Goal: Transaction & Acquisition: Book appointment/travel/reservation

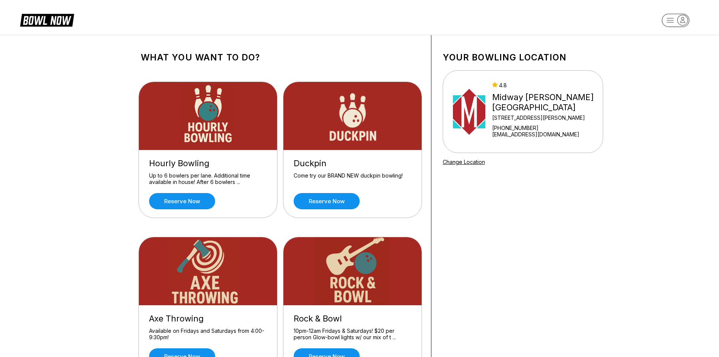
click at [669, 22] on rect "button" at bounding box center [676, 20] width 28 height 13
drag, startPoint x: 624, startPoint y: 179, endPoint x: 609, endPoint y: 183, distance: 15.2
click at [620, 181] on div "What you want to do? Hourly Bowling Up to 6 bowlers per lane. Additional time a…" at bounding box center [359, 294] width 719 height 518
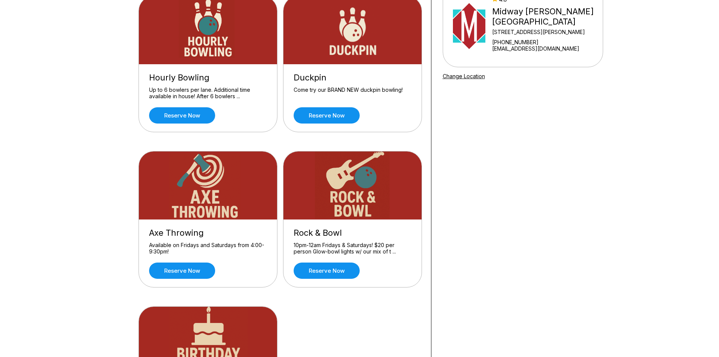
scroll to position [189, 0]
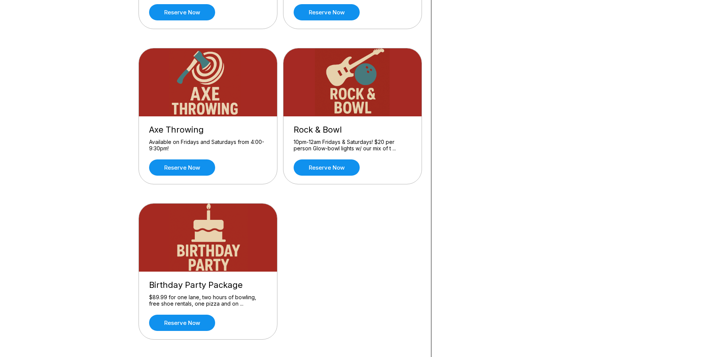
drag, startPoint x: 186, startPoint y: 337, endPoint x: 187, endPoint y: 332, distance: 5.1
click at [186, 337] on div "Birthday Party Package $89.99 for one lane, two hours of bowling, free shoe ren…" at bounding box center [208, 305] width 138 height 68
click at [238, 307] on div "Birthday Party Package $89.99 for one lane, two hours of bowling, free shoe ren…" at bounding box center [208, 305] width 138 height 68
click at [177, 325] on link "Reserve now" at bounding box center [182, 322] width 66 height 16
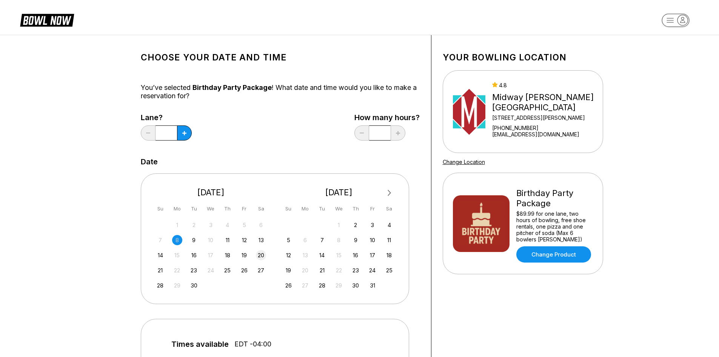
click at [262, 253] on div "20" at bounding box center [261, 255] width 10 height 10
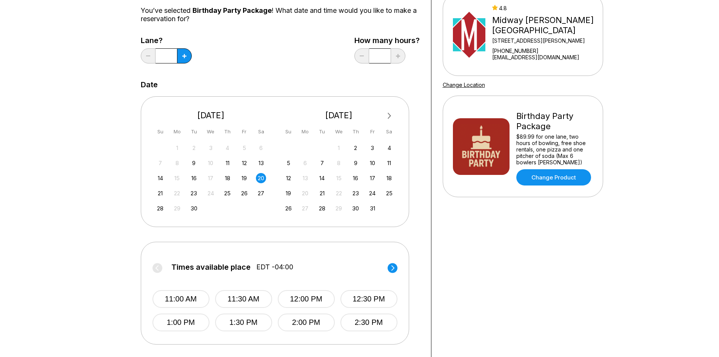
scroll to position [73, 0]
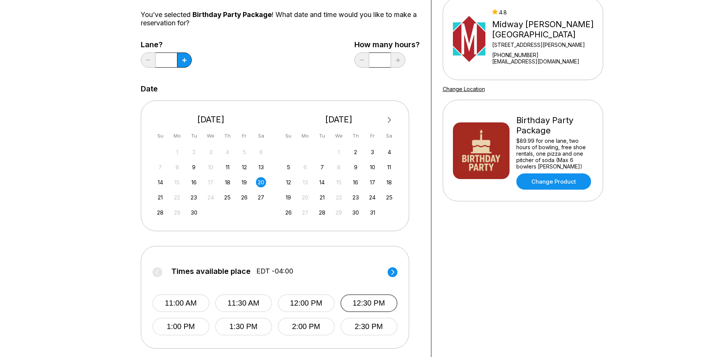
click at [368, 305] on button "12:30 PM" at bounding box center [368, 303] width 57 height 18
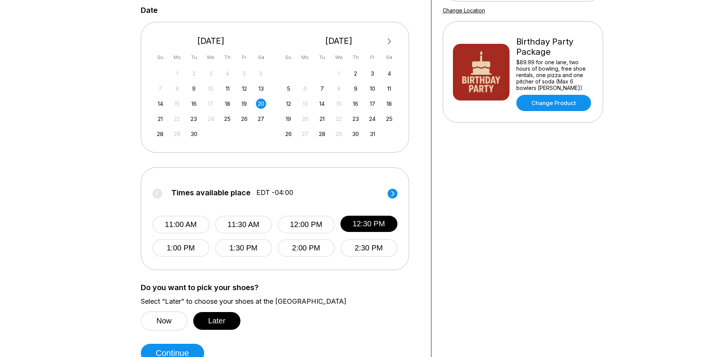
scroll to position [224, 0]
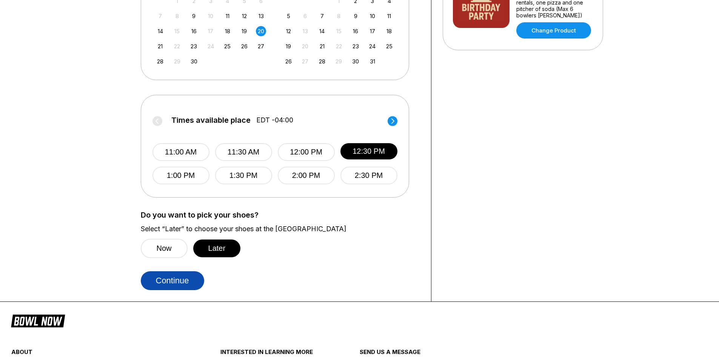
click at [181, 280] on button "Continue" at bounding box center [172, 280] width 63 height 19
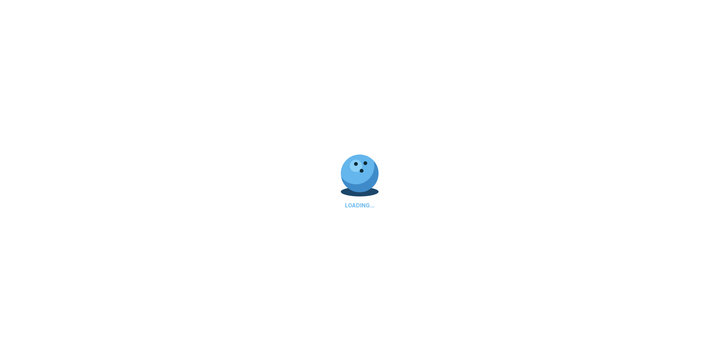
select select "**"
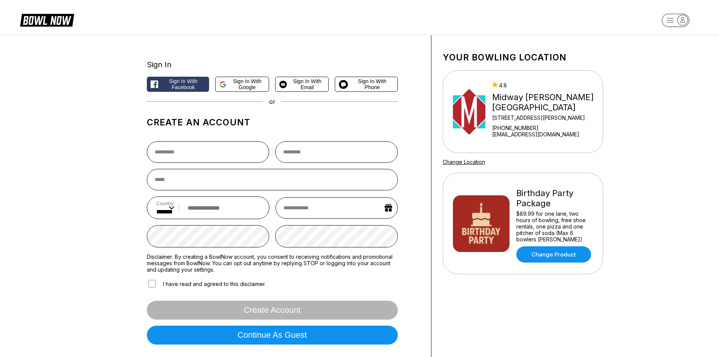
scroll to position [205, 0]
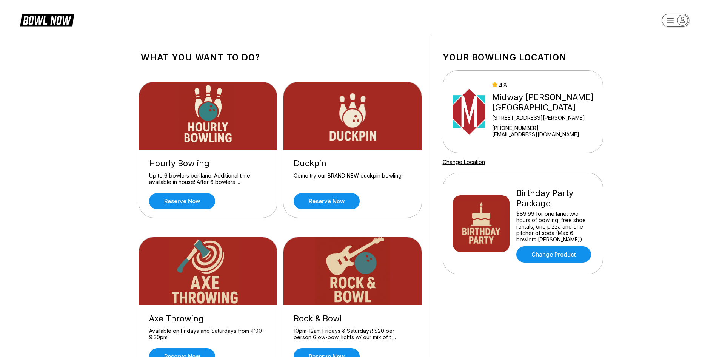
drag, startPoint x: 421, startPoint y: 247, endPoint x: 414, endPoint y: 247, distance: 7.2
